Goal: Find specific page/section: Find specific page/section

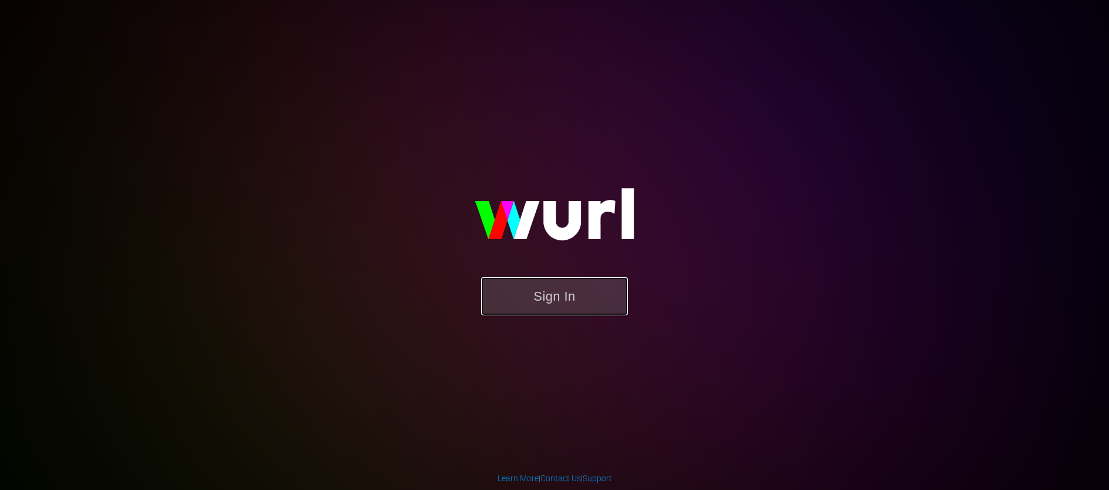
click at [592, 314] on button "Sign In" at bounding box center [554, 296] width 147 height 38
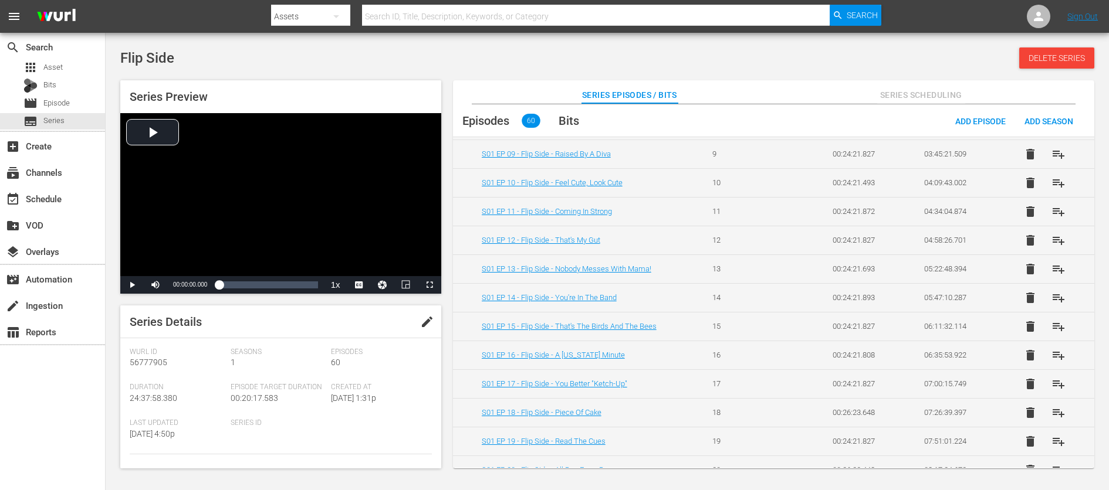
scroll to position [301, 0]
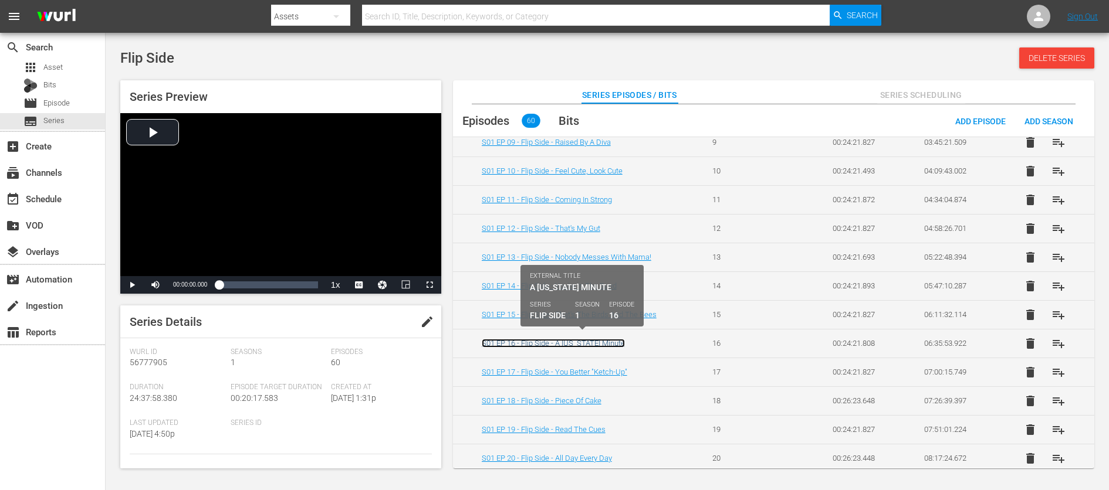
click at [601, 340] on link "S01 EP 16 - Flip Side - A New York Minute" at bounding box center [553, 343] width 143 height 9
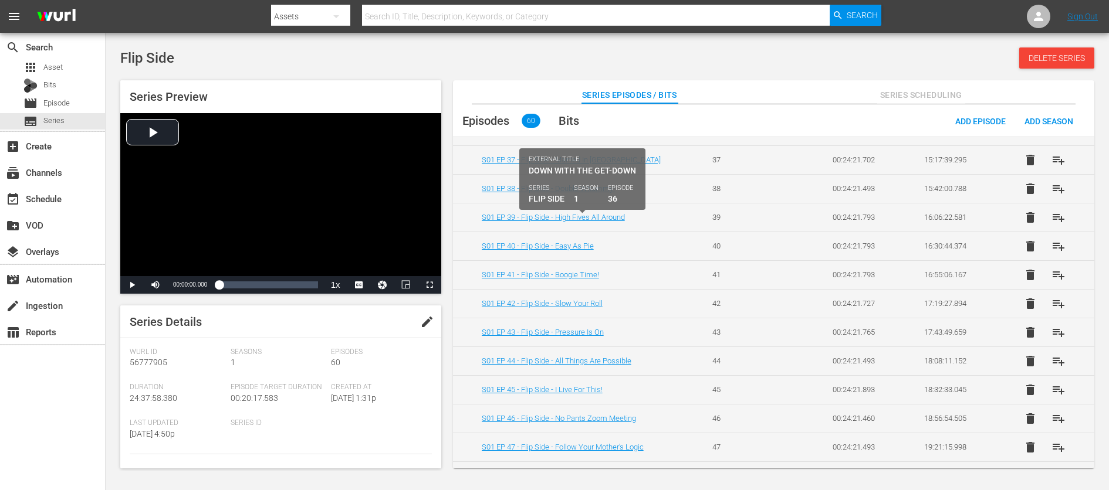
scroll to position [1441, 0]
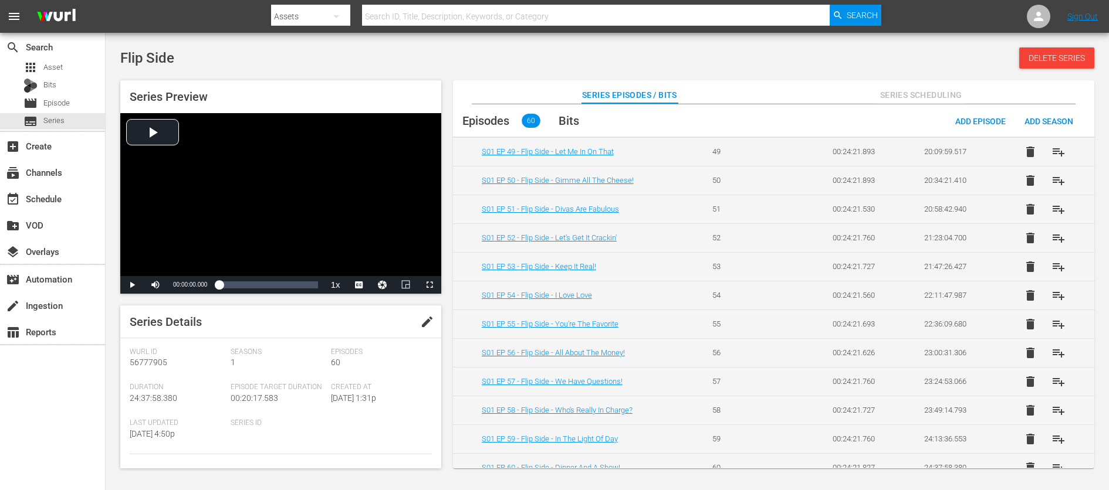
click at [572, 367] on td "S01 EP 57 - Flip Side - We Have Questions!" at bounding box center [575, 381] width 245 height 29
click at [568, 377] on link "S01 EP 57 - Flip Side - We Have Questions!" at bounding box center [552, 381] width 141 height 9
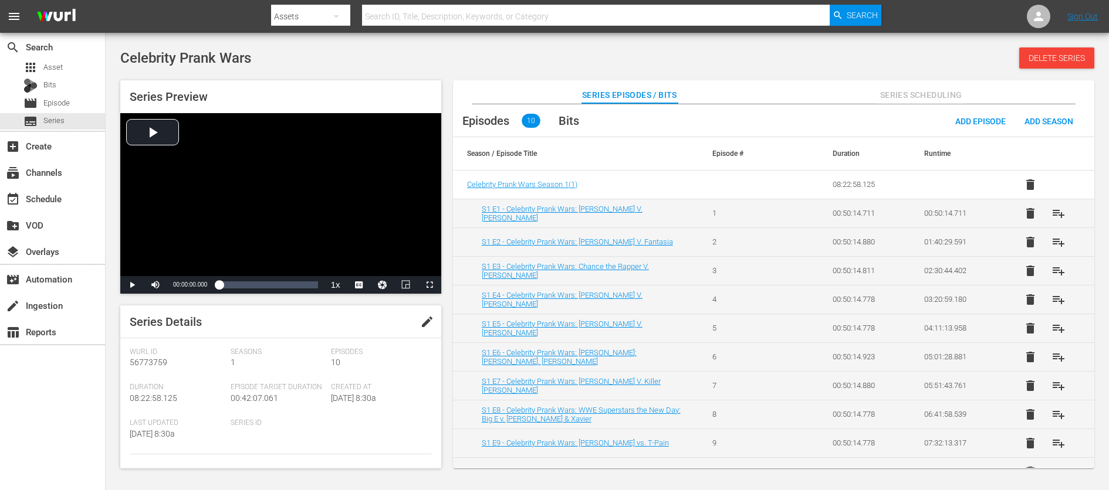
scroll to position [15, 0]
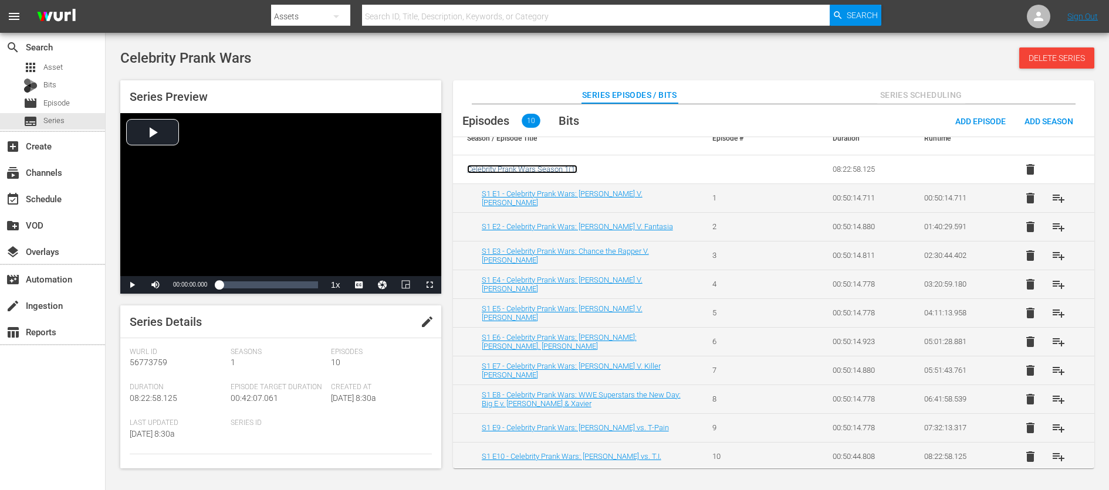
click at [563, 165] on span "Celebrity Prank Wars Season 1 ( 1 )" at bounding box center [522, 169] width 110 height 9
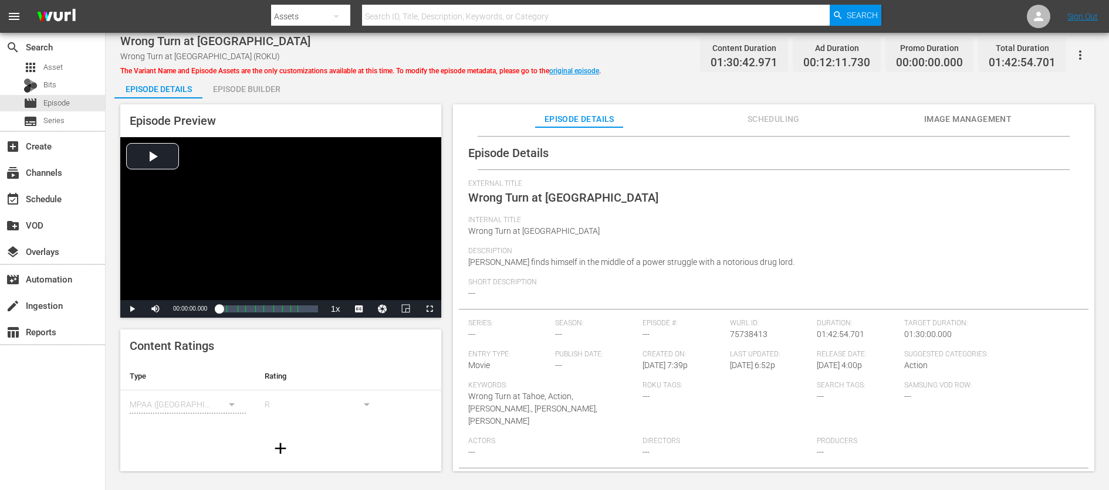
click at [269, 399] on div "R" at bounding box center [323, 404] width 116 height 33
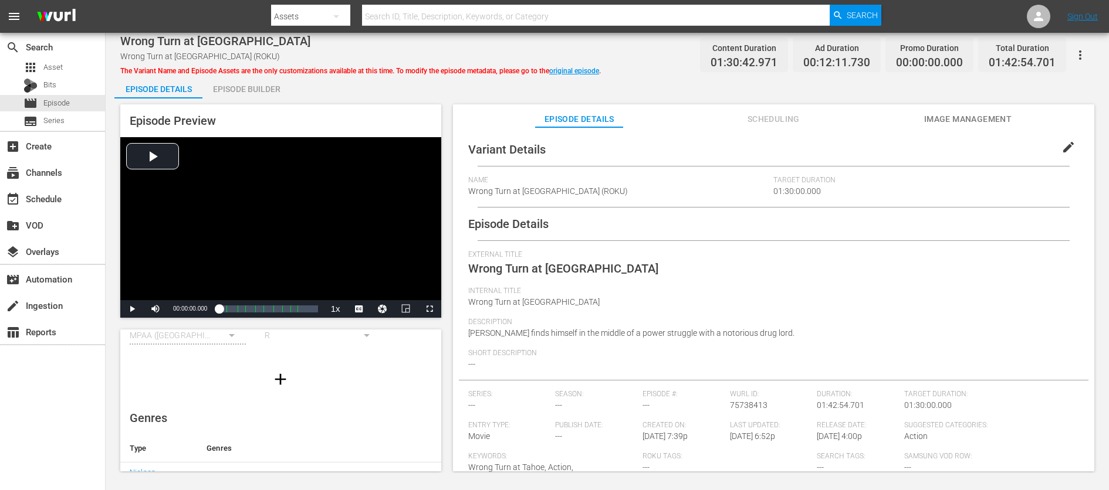
scroll to position [71, 0]
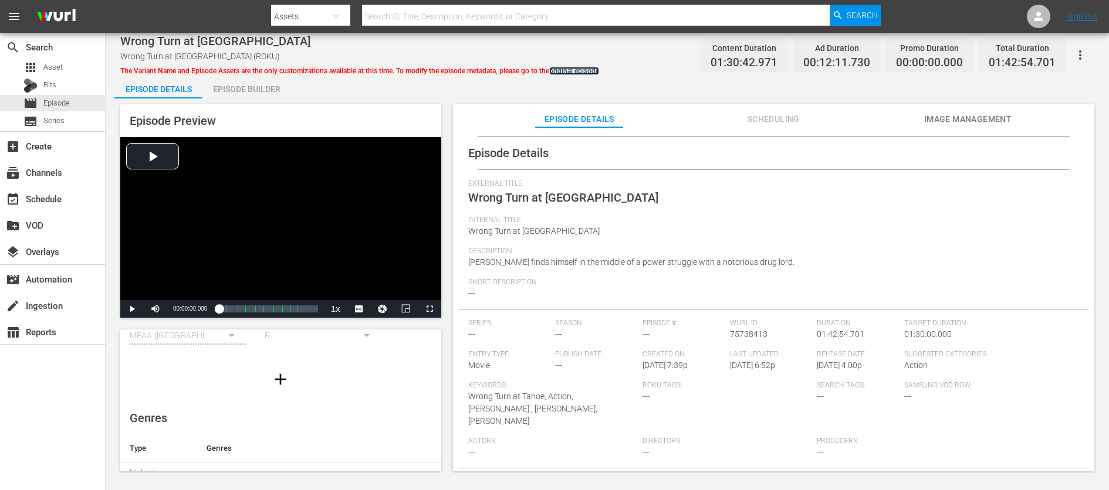
click at [590, 67] on link "original episode" at bounding box center [574, 71] width 50 height 8
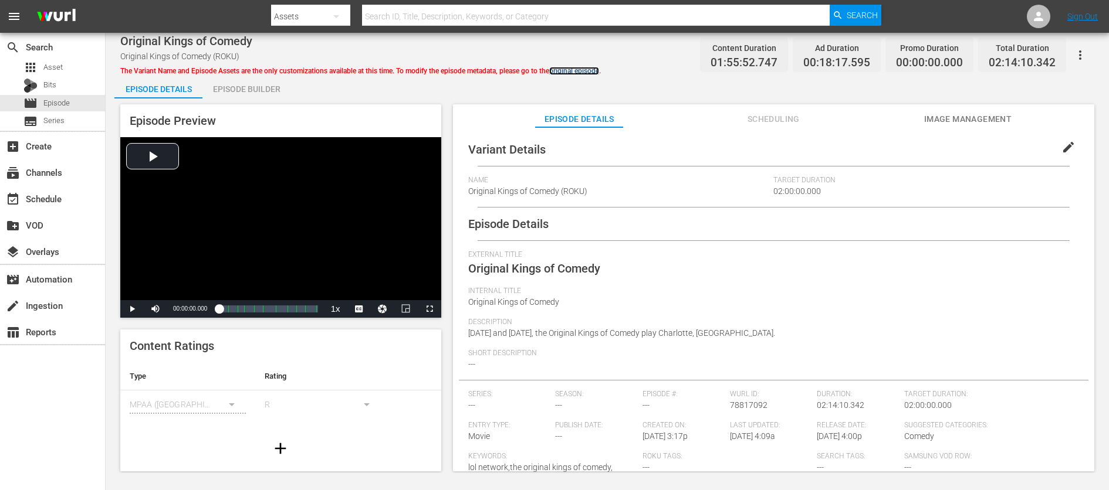
click at [572, 71] on link "original episode" at bounding box center [574, 71] width 50 height 8
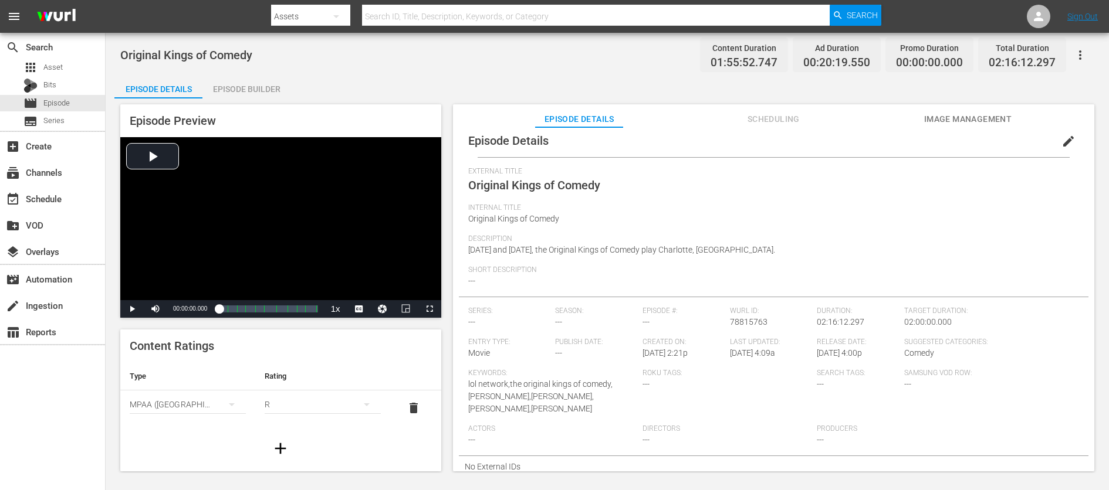
scroll to position [8, 0]
